Goal: Task Accomplishment & Management: Complete application form

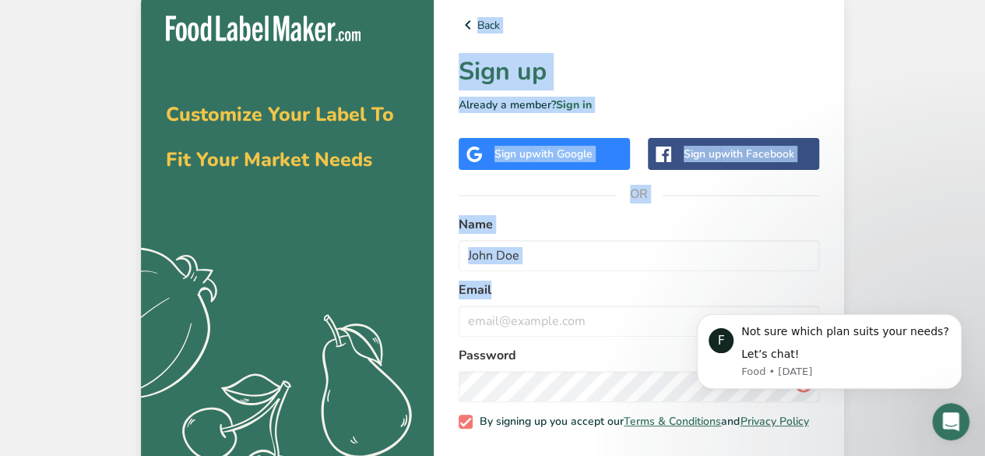
drag, startPoint x: 0, startPoint y: 0, endPoint x: 467, endPoint y: 339, distance: 577.1
click at [467, 339] on section "Customize Your Label To Fit Your Market Needs .a{fill:#f5f3ed;} Back Sign up Al…" at bounding box center [492, 252] width 703 height 523
click at [896, 101] on div "Customize Your Label To Fit Your Market Needs .a{fill:#f5f3ed;} Back Sign up Al…" at bounding box center [492, 252] width 985 height 505
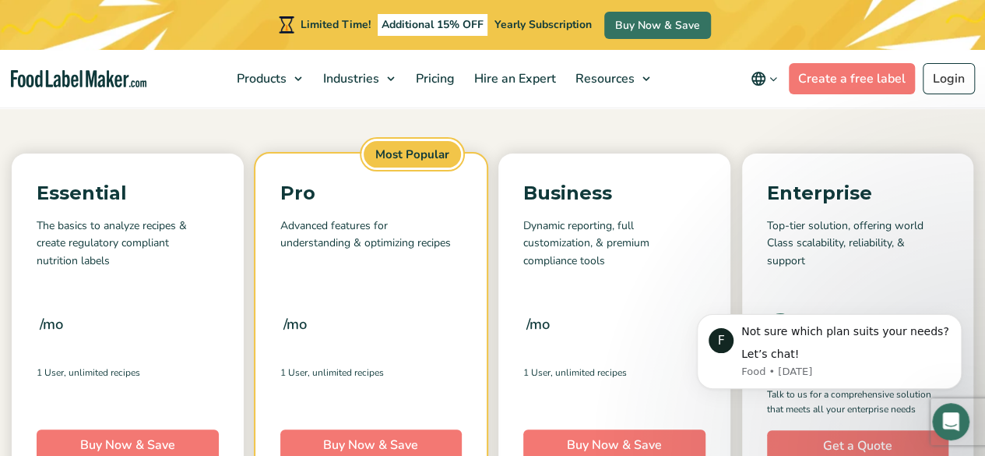
scroll to position [202, 0]
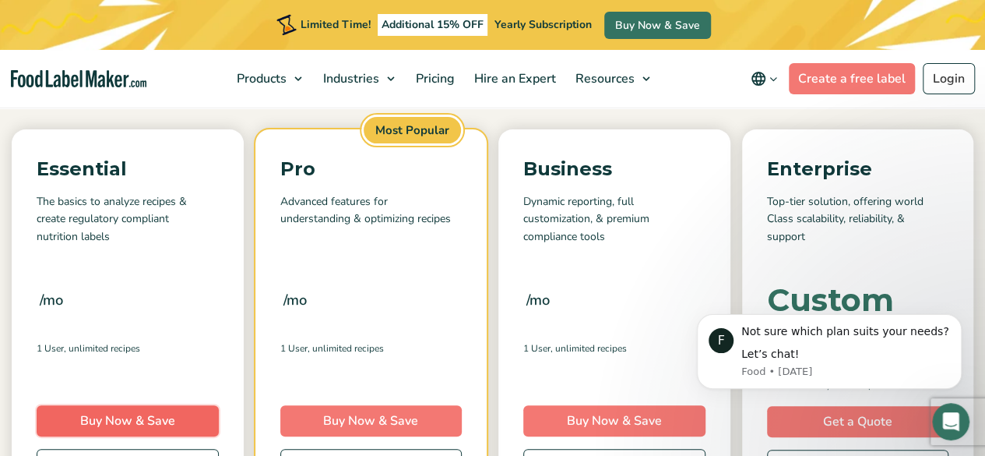
click at [164, 423] on link "Buy Now & Save" at bounding box center [128, 420] width 182 height 31
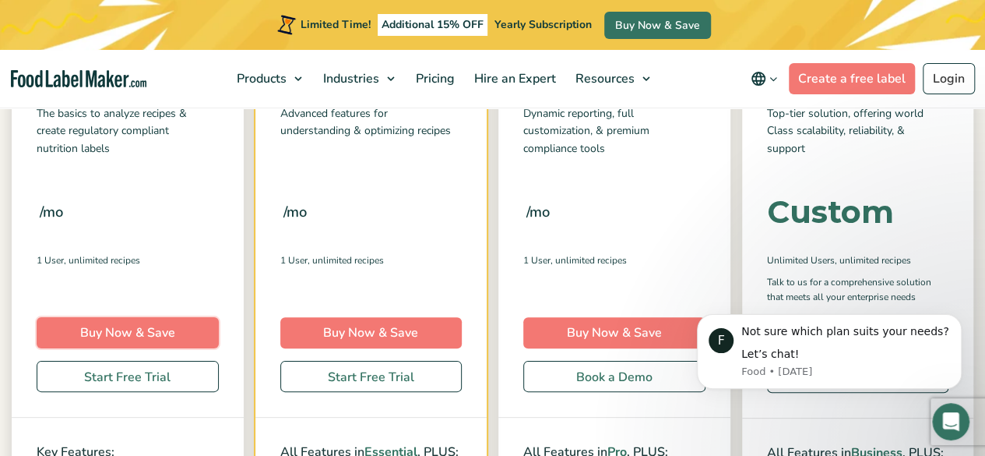
scroll to position [273, 0]
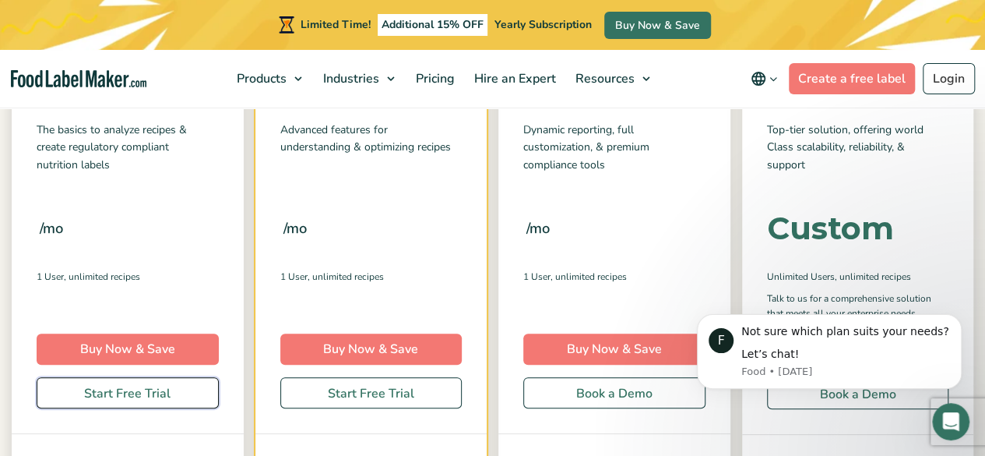
click at [136, 387] on link "Start Free Trial" at bounding box center [128, 392] width 182 height 31
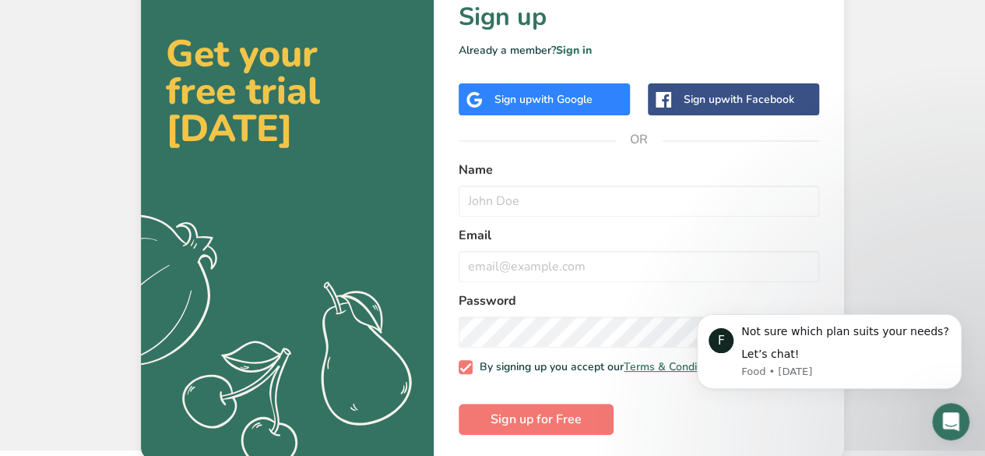
scroll to position [67, 0]
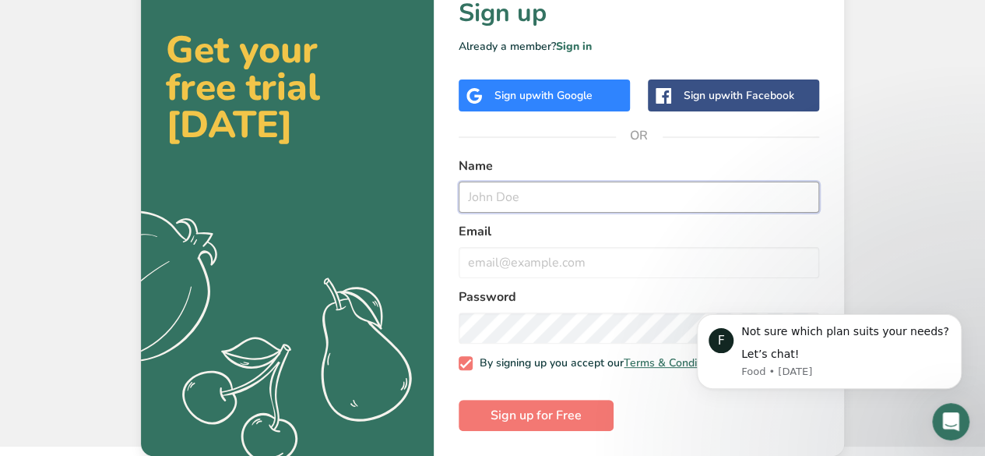
click at [547, 181] on input "text" at bounding box center [639, 196] width 361 height 31
click at [547, 172] on div "Name" at bounding box center [639, 185] width 361 height 56
type input "s"
type input "Saran"
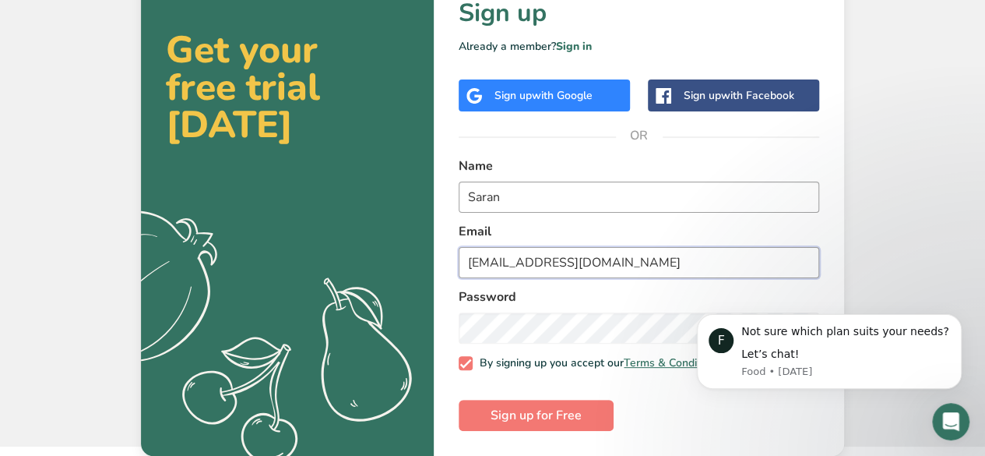
scroll to position [65, 0]
type input "saransanor@gmail.com"
click at [597, 194] on input "Saran" at bounding box center [639, 196] width 361 height 31
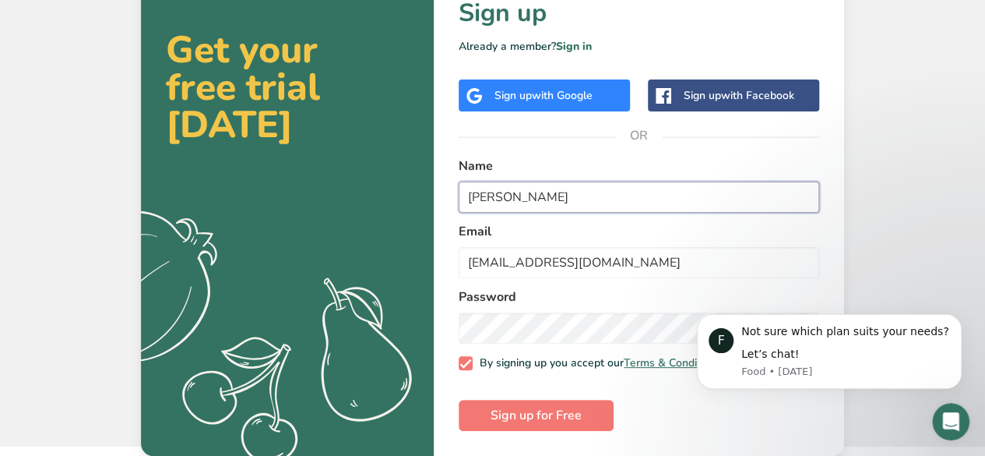
type input "Saran Sanor"
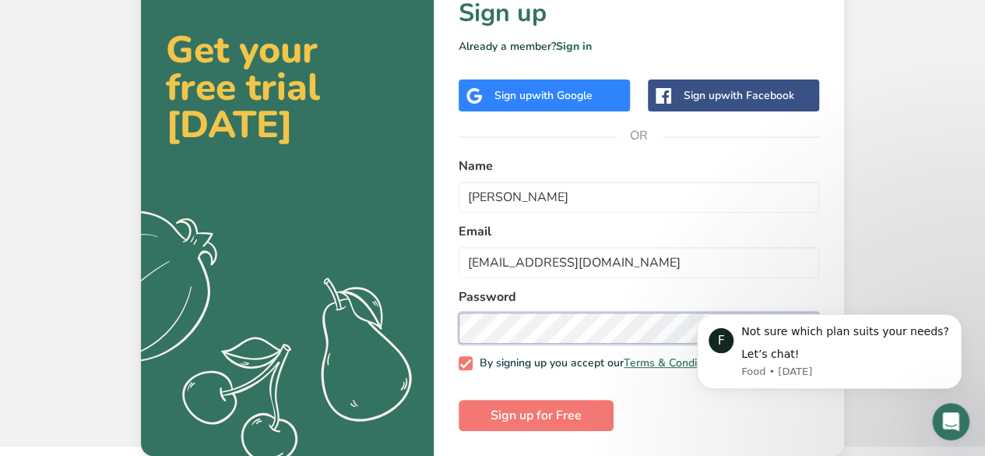
scroll to position [67, 0]
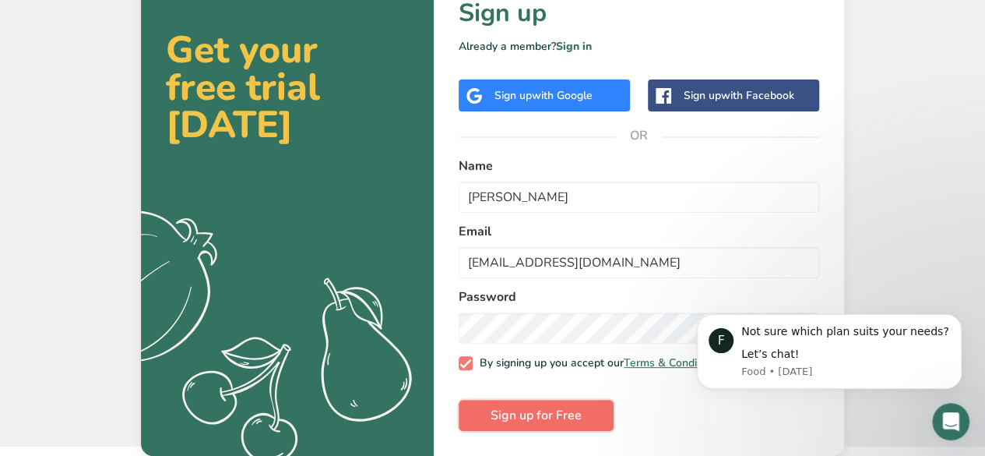
click at [559, 408] on span "Sign up for Free" at bounding box center [536, 415] width 91 height 19
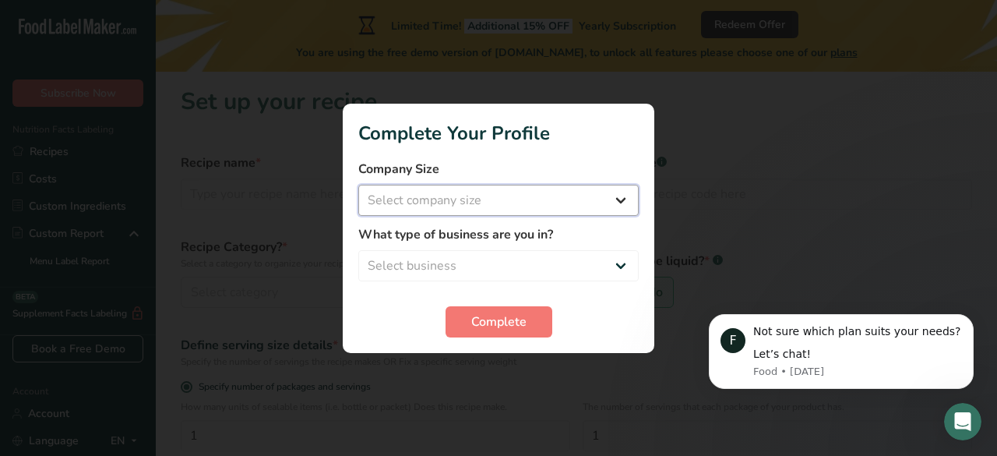
click at [618, 199] on select "Select company size Fewer than 10 Employees 10 to 50 Employees 51 to 500 Employ…" at bounding box center [498, 200] width 280 height 31
select select "1"
click at [358, 185] on select "Select company size Fewer than 10 Employees 10 to 50 Employees 51 to 500 Employ…" at bounding box center [498, 200] width 280 height 31
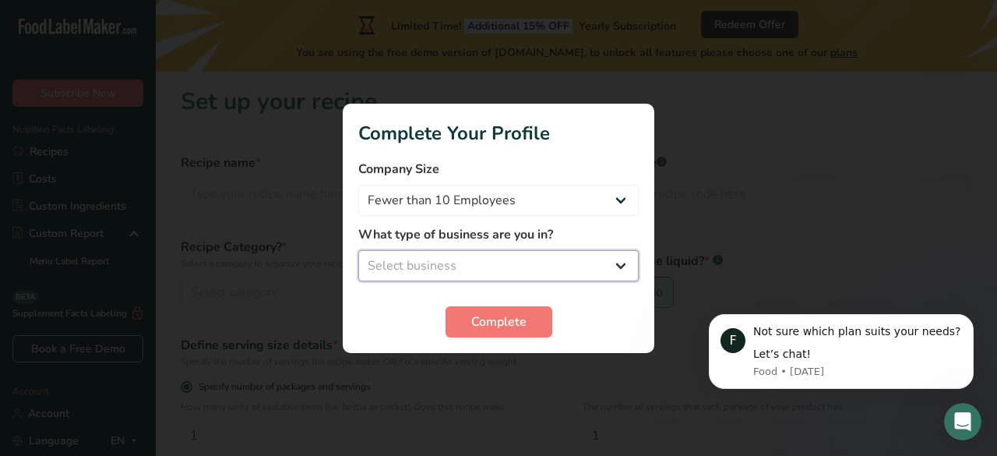
click at [611, 264] on select "Select business Packaged Food Manufacturer Restaurant & Cafe Bakery Meal Plans …" at bounding box center [498, 265] width 280 height 31
select select "4"
click at [358, 250] on select "Select business Packaged Food Manufacturer Restaurant & Cafe Bakery Meal Plans …" at bounding box center [498, 265] width 280 height 31
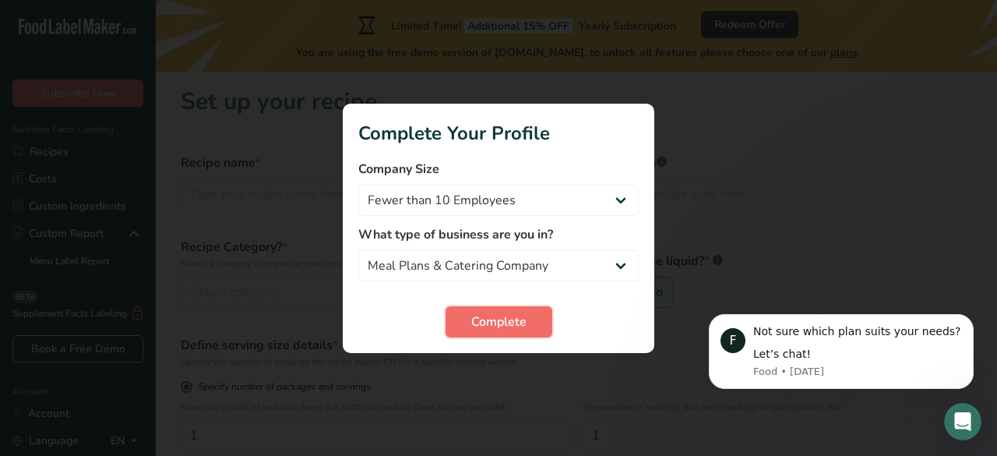
click at [502, 327] on span "Complete" at bounding box center [498, 321] width 55 height 19
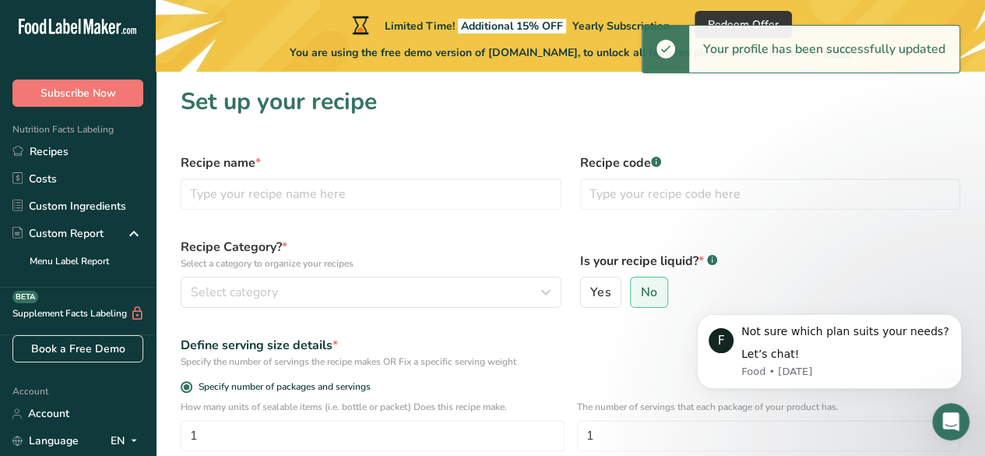
click at [502, 327] on div "Define serving size details * Specify the number of servings the recipe makes O…" at bounding box center [570, 351] width 798 height 51
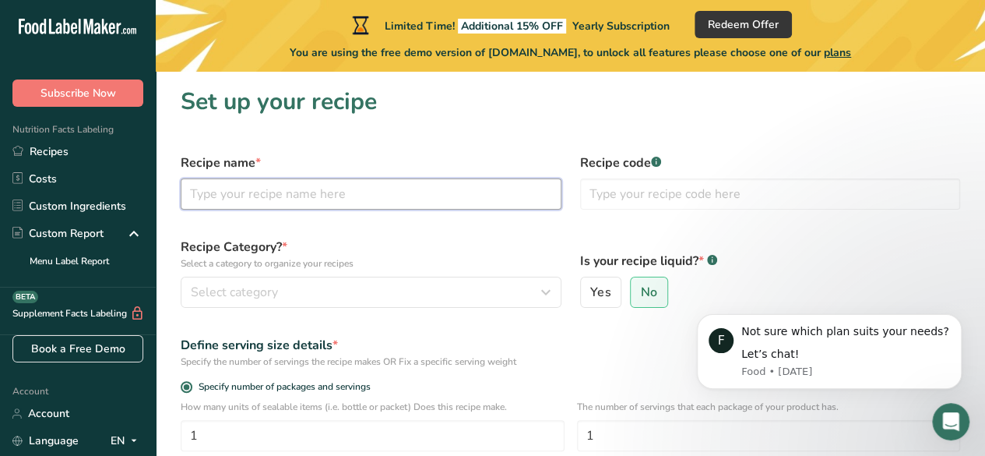
click at [302, 192] on input "text" at bounding box center [371, 193] width 381 height 31
type input "Ginger drink"
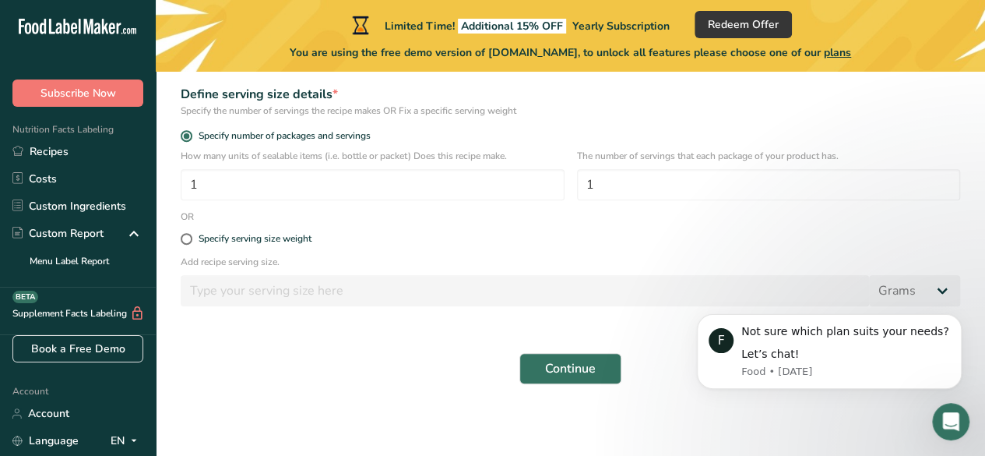
scroll to position [254, 0]
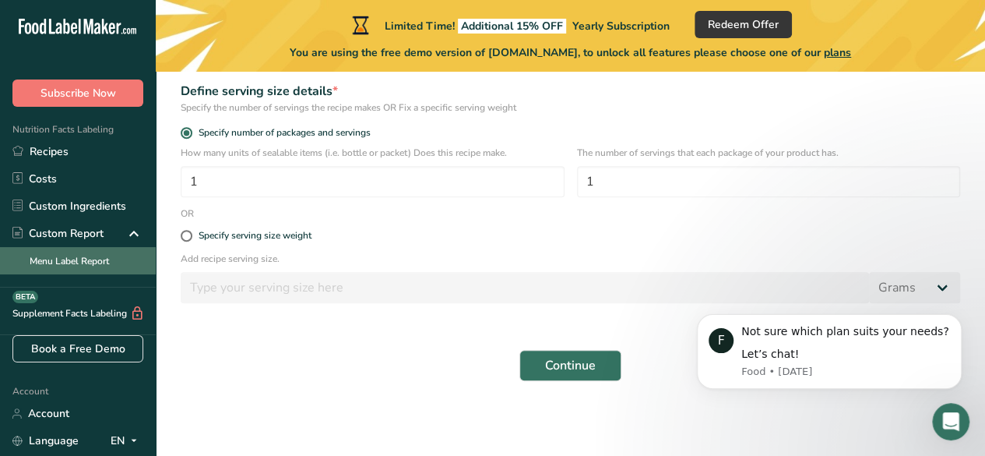
click at [62, 263] on link "Menu Label Report" at bounding box center [78, 260] width 156 height 27
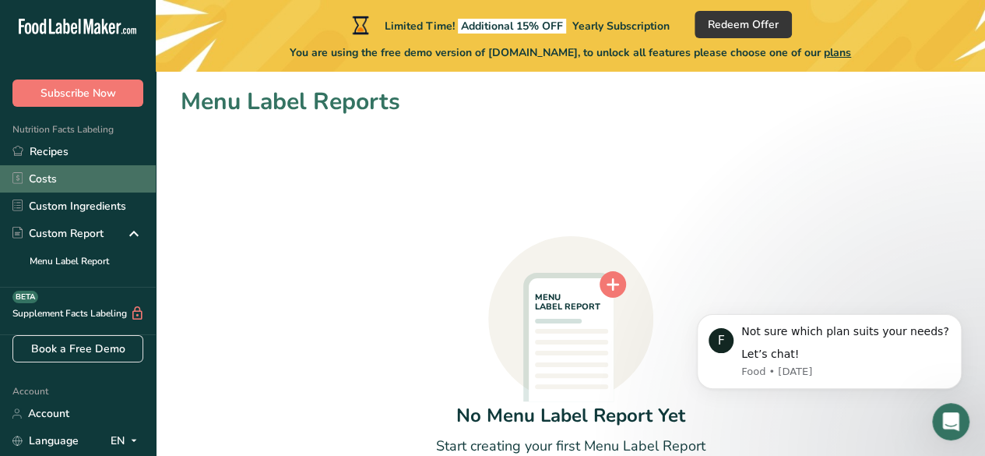
click at [45, 178] on link "Costs" at bounding box center [78, 178] width 156 height 27
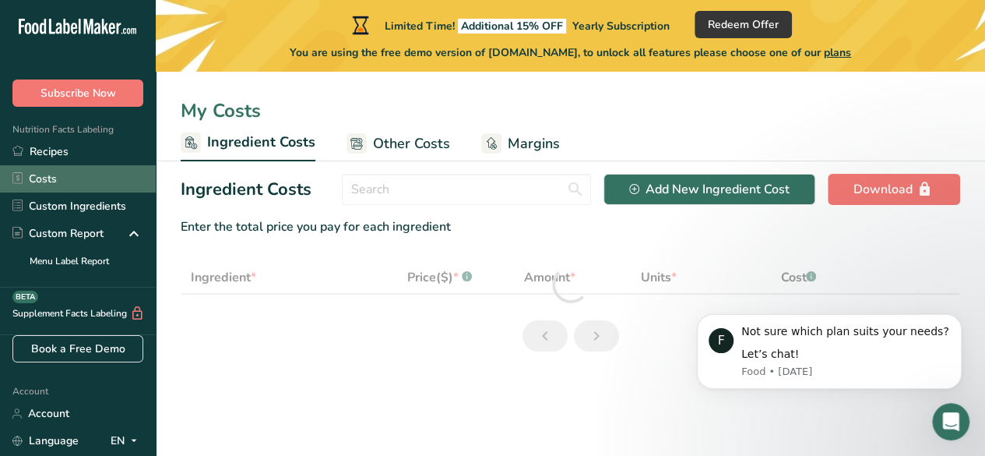
select select "1"
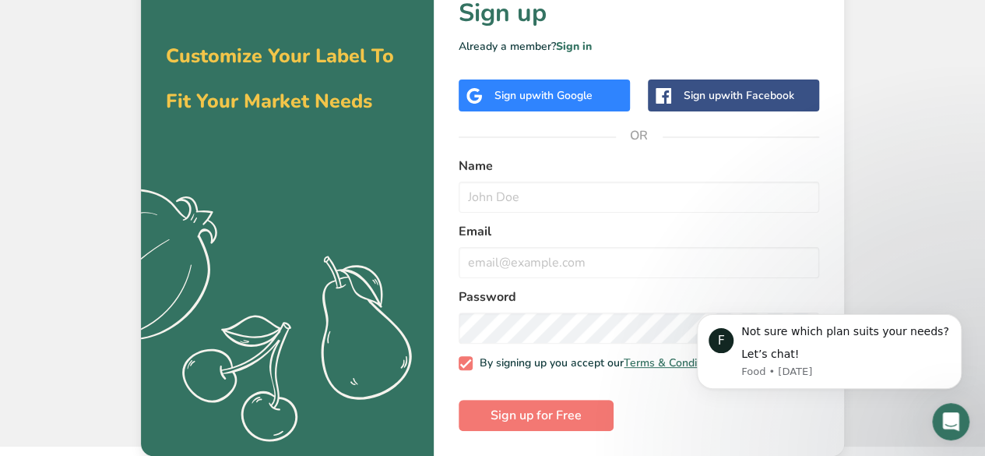
scroll to position [67, 0]
